Goal: Find specific page/section: Find specific page/section

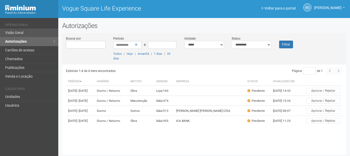
scroll to position [1, 0]
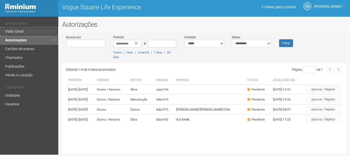
click at [33, 32] on link "Visão Geral" at bounding box center [29, 31] width 58 height 9
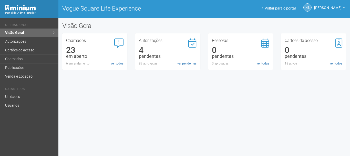
drag, startPoint x: 0, startPoint y: 0, endPoint x: 176, endPoint y: 62, distance: 186.0
click at [176, 62] on div "83 aprovadas" at bounding box center [168, 63] width 58 height 5
click at [183, 63] on link "ver pendentes" at bounding box center [187, 63] width 19 height 5
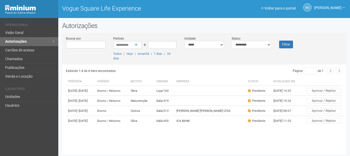
click at [147, 79] on th "Motivo" at bounding box center [142, 81] width 26 height 8
click at [150, 79] on th "Motivo" at bounding box center [142, 81] width 26 height 8
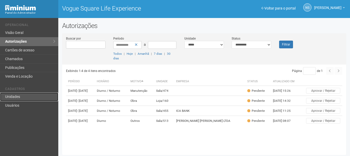
click at [14, 99] on link "Unidades" at bounding box center [29, 96] width 58 height 9
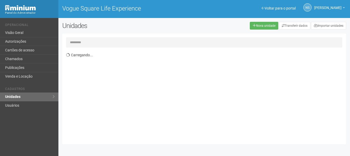
click at [149, 44] on input "text" at bounding box center [204, 42] width 277 height 10
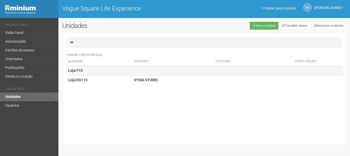
drag, startPoint x: 117, startPoint y: 73, endPoint x: 114, endPoint y: 73, distance: 2.8
click at [116, 73] on td "Loja/115" at bounding box center [99, 70] width 66 height 9
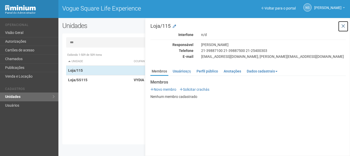
click at [338, 26] on button at bounding box center [343, 26] width 11 height 11
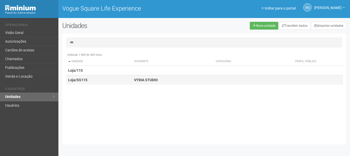
click at [87, 83] on td "Loja/SS115" at bounding box center [99, 79] width 66 height 9
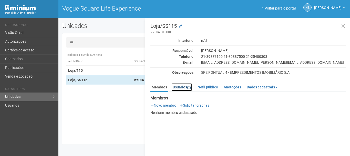
click at [182, 89] on link "Usuários (2)" at bounding box center [182, 87] width 21 height 8
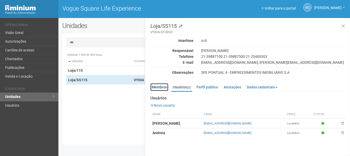
click at [160, 89] on link "Membros" at bounding box center [160, 87] width 18 height 8
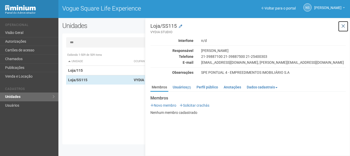
drag, startPoint x: 343, startPoint y: 27, endPoint x: 328, endPoint y: 29, distance: 15.0
click at [343, 27] on icon at bounding box center [344, 26] width 4 height 5
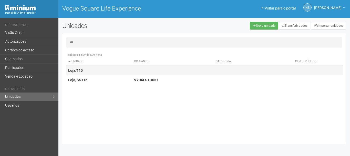
click at [82, 74] on td "Loja/115" at bounding box center [99, 70] width 66 height 9
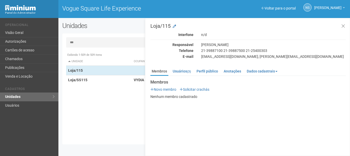
click at [91, 48] on div "*** Exibindo 1-509 de 509 itens Unidade Ocupante Categoria Perfil público Loja/…" at bounding box center [204, 88] width 284 height 103
click at [91, 46] on input "***" at bounding box center [204, 42] width 277 height 10
drag, startPoint x: 84, startPoint y: 81, endPoint x: 86, endPoint y: 63, distance: 18.9
click at [84, 82] on strong "Loja/SS115" at bounding box center [77, 80] width 19 height 4
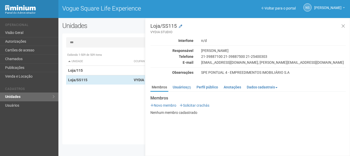
click at [85, 43] on input "***" at bounding box center [204, 42] width 277 height 10
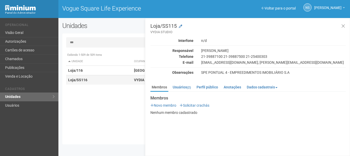
type input "***"
click at [102, 83] on td "Loja/SS116" at bounding box center [99, 79] width 66 height 9
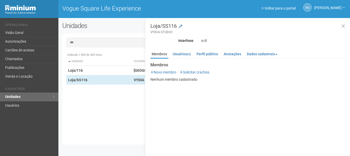
click at [82, 41] on input "***" at bounding box center [204, 42] width 277 height 10
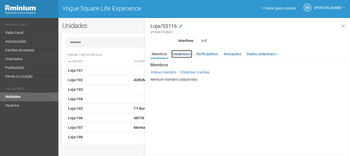
click at [187, 52] on link "Usuários (5)" at bounding box center [182, 54] width 21 height 8
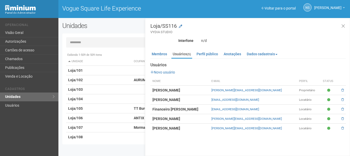
click at [156, 58] on ul "Membros Usuários (5) Perfil público Anotações Dados cadastrais Proprietário Loc…" at bounding box center [249, 54] width 196 height 8
click at [158, 55] on link "Membros" at bounding box center [160, 54] width 18 height 8
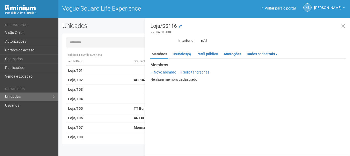
click at [123, 46] on input "text" at bounding box center [204, 42] width 277 height 10
click at [172, 60] on div "Documentos Novo documento Enviando... Apólice Benites.pdf 140,6 KB RRT vogue.pd…" at bounding box center [249, 70] width 196 height 23
click at [75, 45] on input "text" at bounding box center [204, 42] width 277 height 10
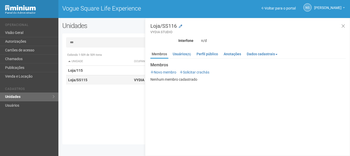
type input "***"
click at [108, 79] on td "Loja/SS115" at bounding box center [99, 79] width 66 height 9
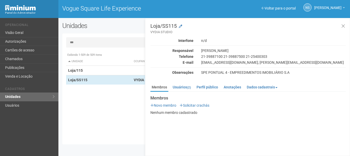
click at [186, 83] on div "Membros Usuários (2) Perfil público Anotações Dados cadastrais Proprietário Loc…" at bounding box center [249, 98] width 196 height 34
click at [187, 85] on link "Usuários (2)" at bounding box center [182, 87] width 21 height 8
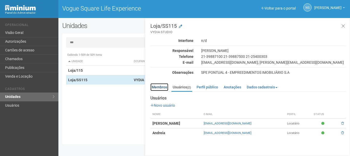
click at [155, 91] on link "Membros" at bounding box center [160, 87] width 18 height 8
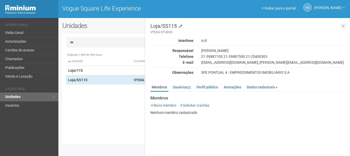
click at [235, 51] on div "[PERSON_NAME]" at bounding box center [274, 50] width 153 height 5
drag, startPoint x: 235, startPoint y: 51, endPoint x: 211, endPoint y: 42, distance: 24.8
click at [211, 42] on div "n/d" at bounding box center [274, 40] width 153 height 5
click at [342, 27] on icon at bounding box center [344, 26] width 4 height 5
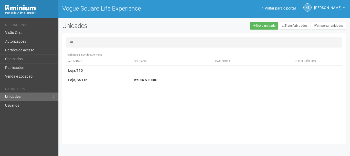
click at [312, 42] on input "***" at bounding box center [204, 42] width 277 height 10
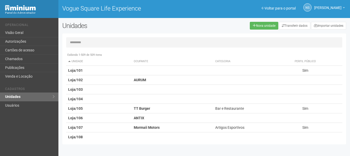
type input "*"
click at [25, 32] on link "Visão Geral" at bounding box center [29, 32] width 59 height 9
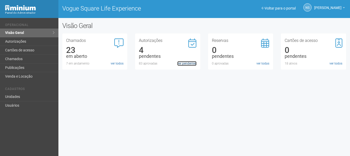
click at [192, 65] on link "ver pendentes" at bounding box center [187, 63] width 19 height 5
